Goal: Find specific page/section: Find specific page/section

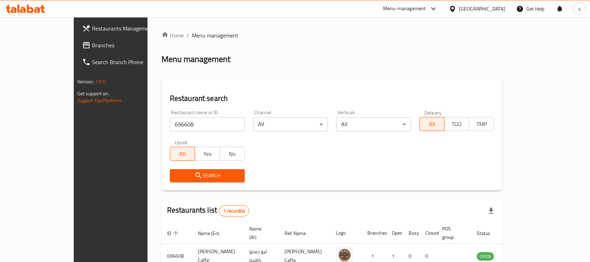
scroll to position [37, 0]
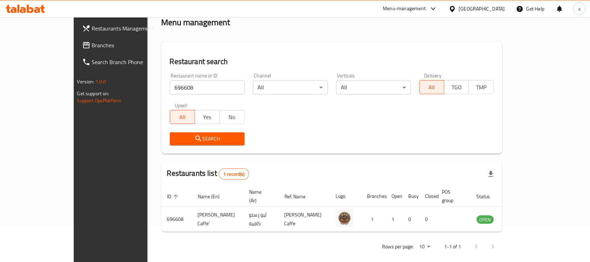
click at [496, 6] on div "Qatar" at bounding box center [482, 9] width 46 height 8
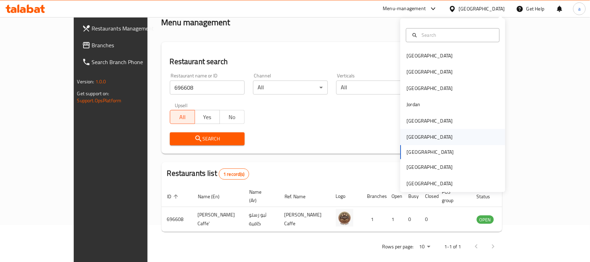
click at [423, 137] on div "[GEOGRAPHIC_DATA]" at bounding box center [453, 137] width 105 height 16
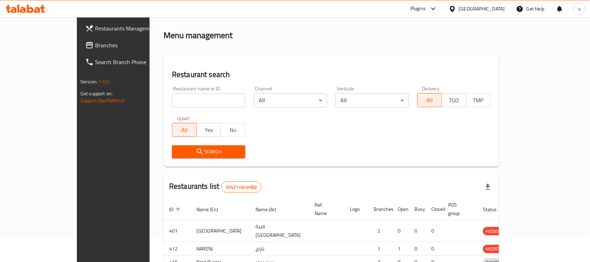
scroll to position [37, 0]
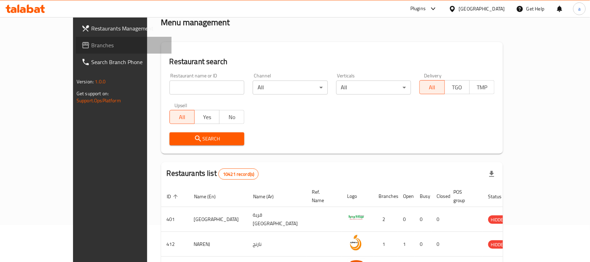
click at [91, 46] on span "Branches" at bounding box center [128, 45] width 75 height 8
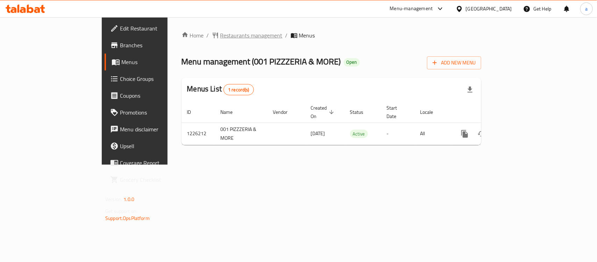
click at [220, 33] on span "Restaurants management" at bounding box center [251, 35] width 62 height 8
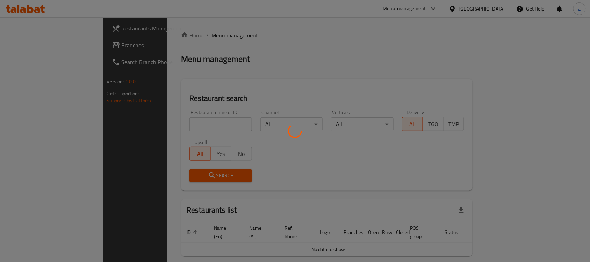
click at [182, 123] on div at bounding box center [295, 131] width 590 height 262
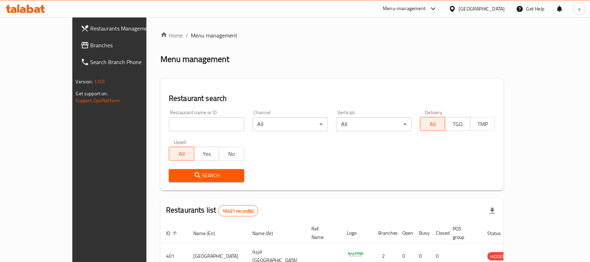
click at [182, 123] on input "search" at bounding box center [207, 124] width 76 height 14
paste input "675552"
type input "675552"
click at [194, 175] on icon "submit" at bounding box center [198, 175] width 8 height 8
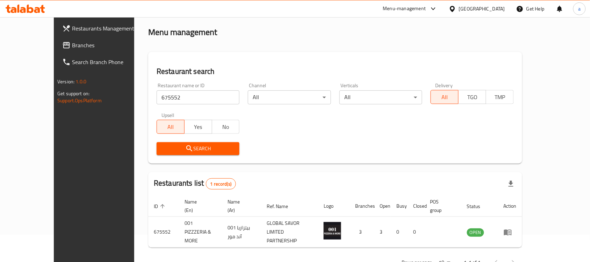
scroll to position [37, 0]
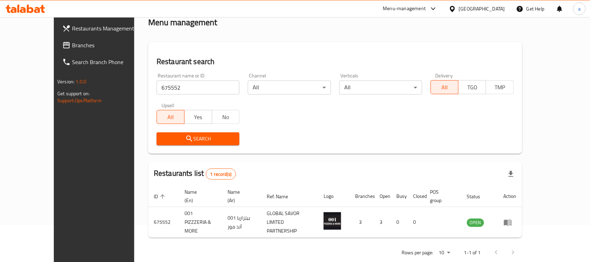
click at [72, 47] on span "Branches" at bounding box center [109, 45] width 75 height 8
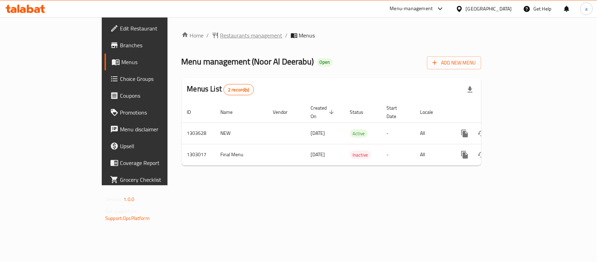
click at [220, 38] on span "Restaurants management" at bounding box center [251, 35] width 62 height 8
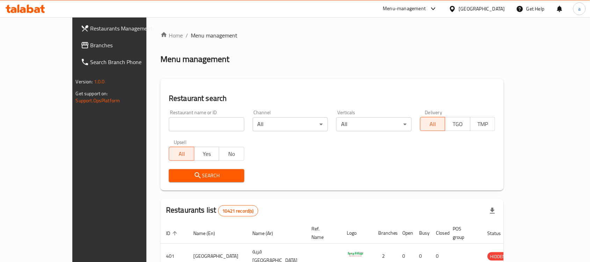
click at [169, 127] on input "search" at bounding box center [207, 124] width 76 height 14
paste input "702638"
type input "702638"
click at [169, 169] on button "Search" at bounding box center [207, 175] width 76 height 13
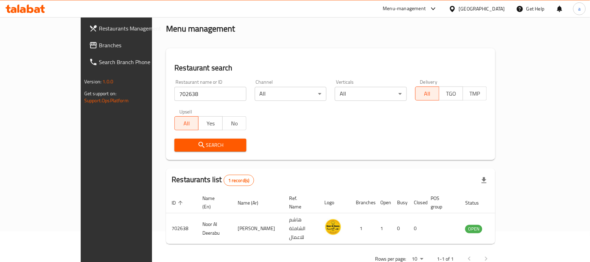
scroll to position [37, 0]
